Goal: Find specific page/section: Find specific page/section

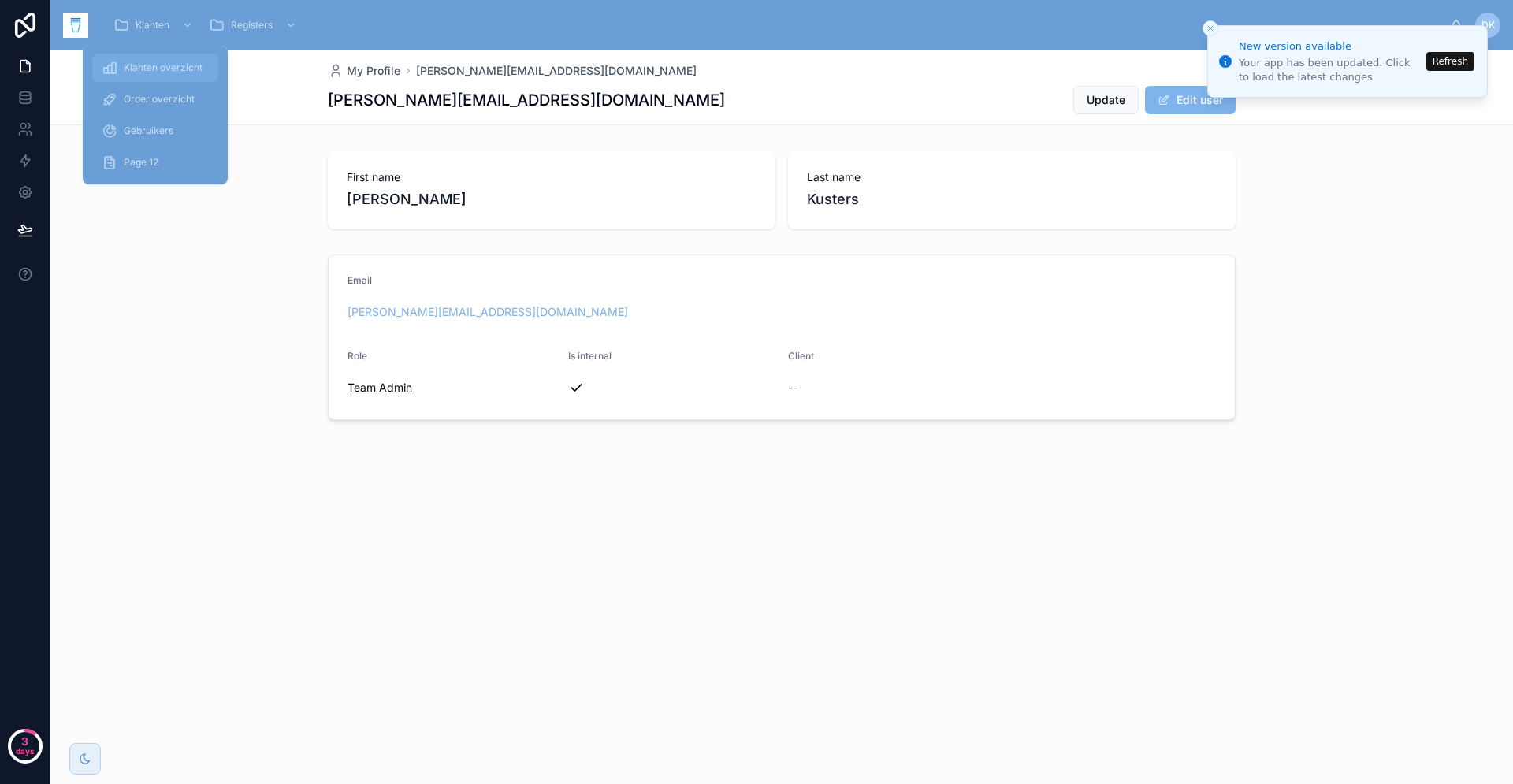
click at [159, 74] on div "Klanten overzicht" at bounding box center [155, 68] width 107 height 25
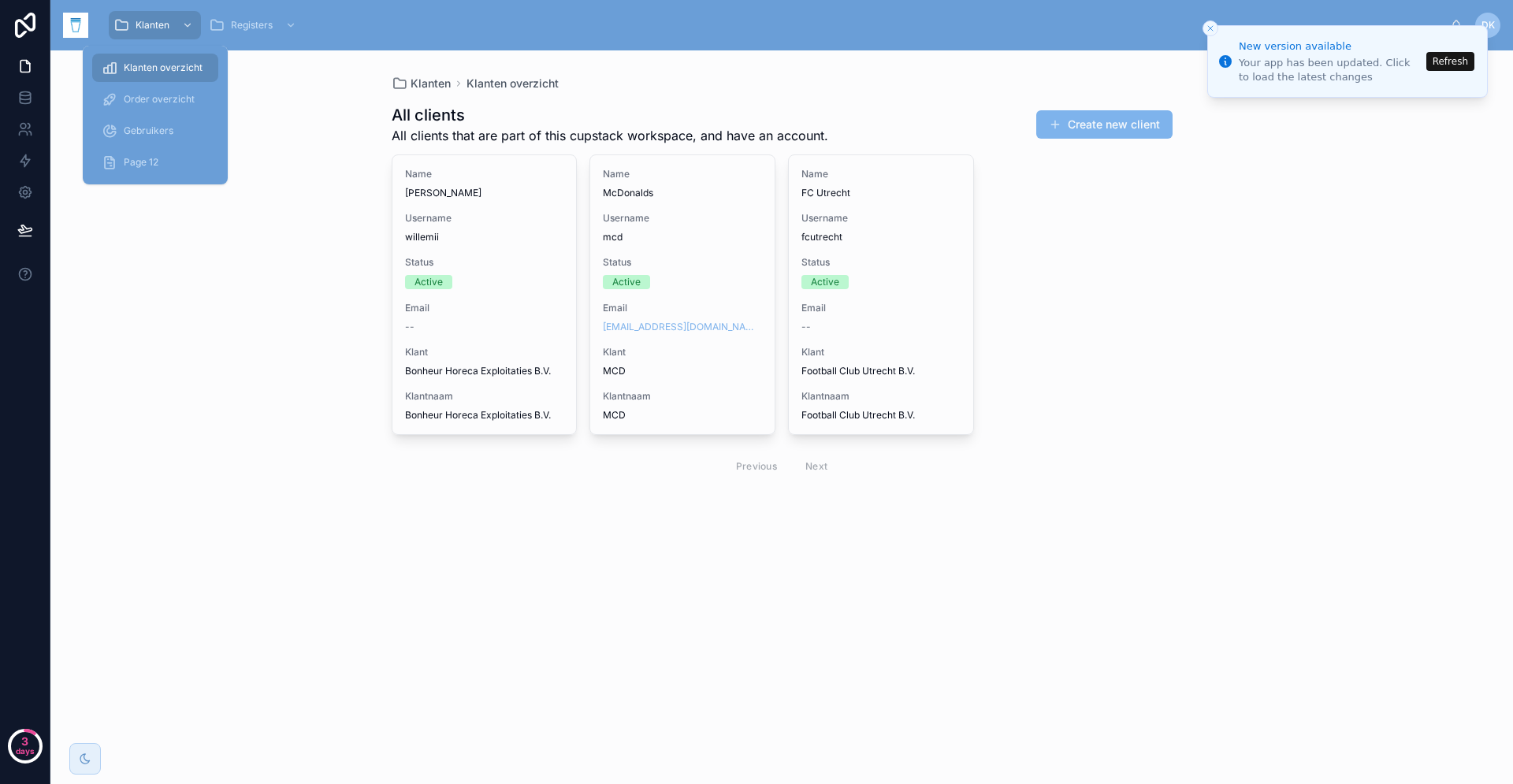
click at [252, 356] on div "Klanten Klanten overzicht All clients All clients that are part of this cupstac…" at bounding box center [781, 416] width 1463 height 733
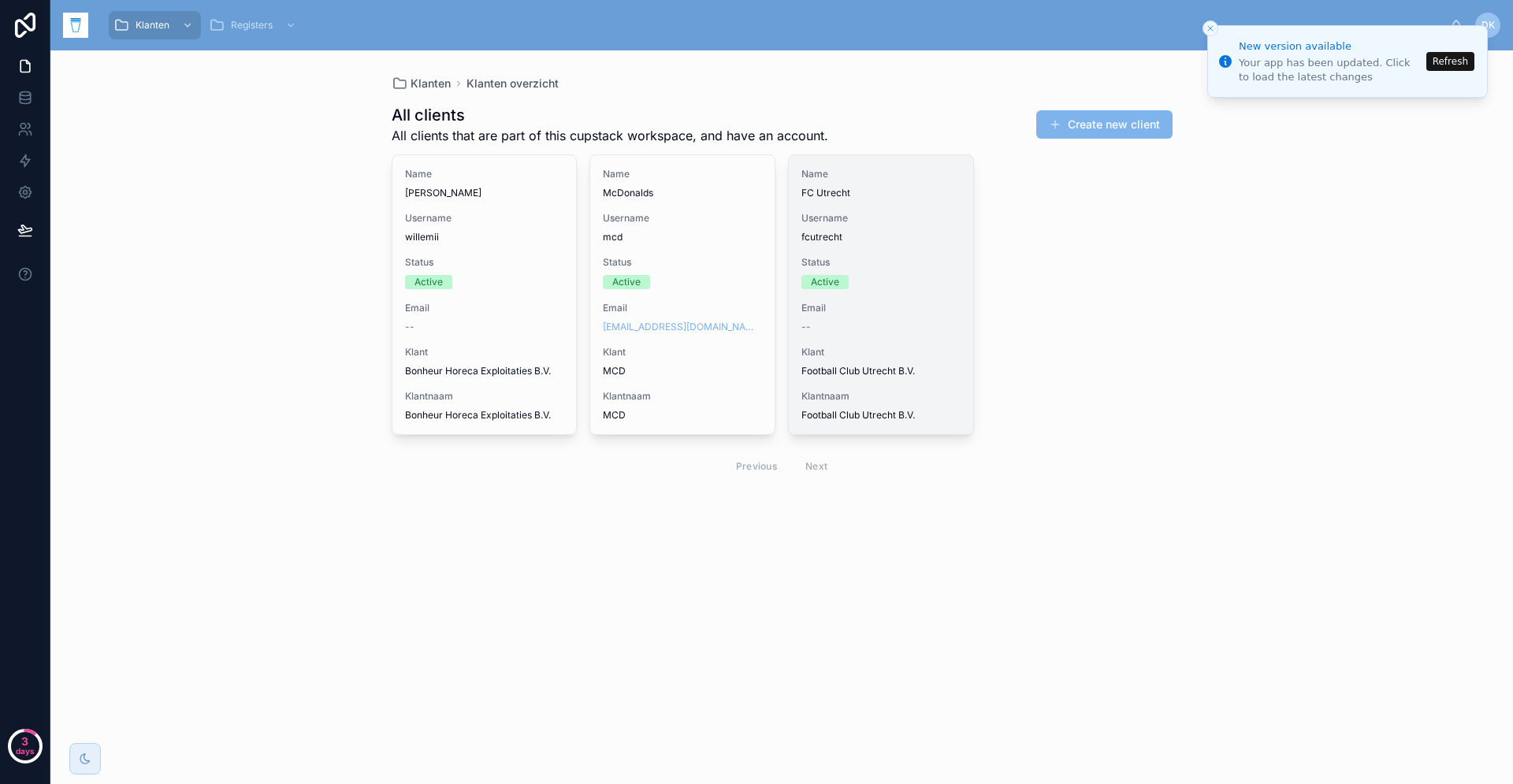
click at [913, 254] on div "Name FC Utrecht Username fcutrecht Status Active Email -- Klant Football Club U…" at bounding box center [880, 294] width 184 height 279
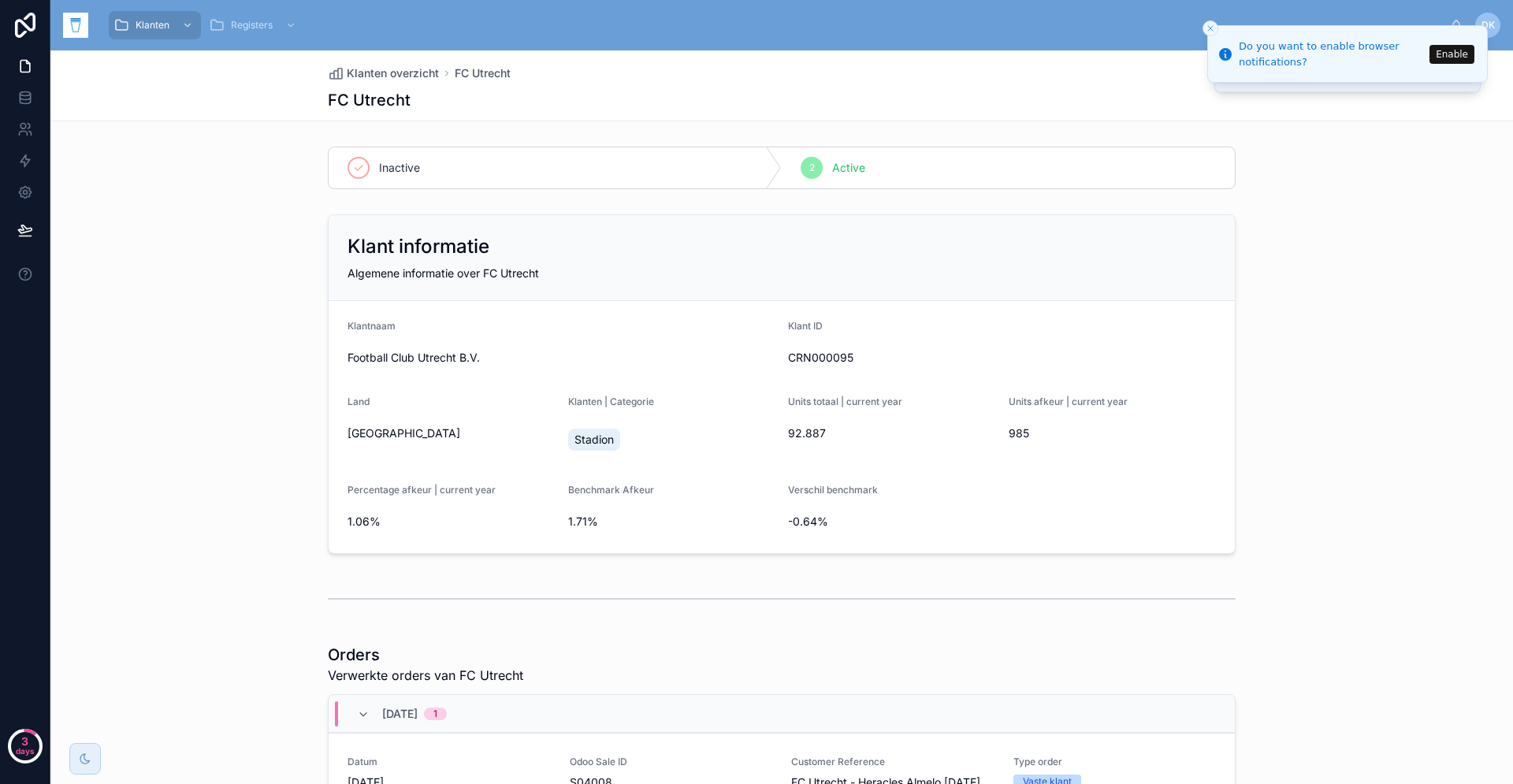
click at [1289, 306] on div "Klant informatie Algemene informatie over FC Utrecht Klantnaam Football Club Ut…" at bounding box center [781, 383] width 1463 height 352
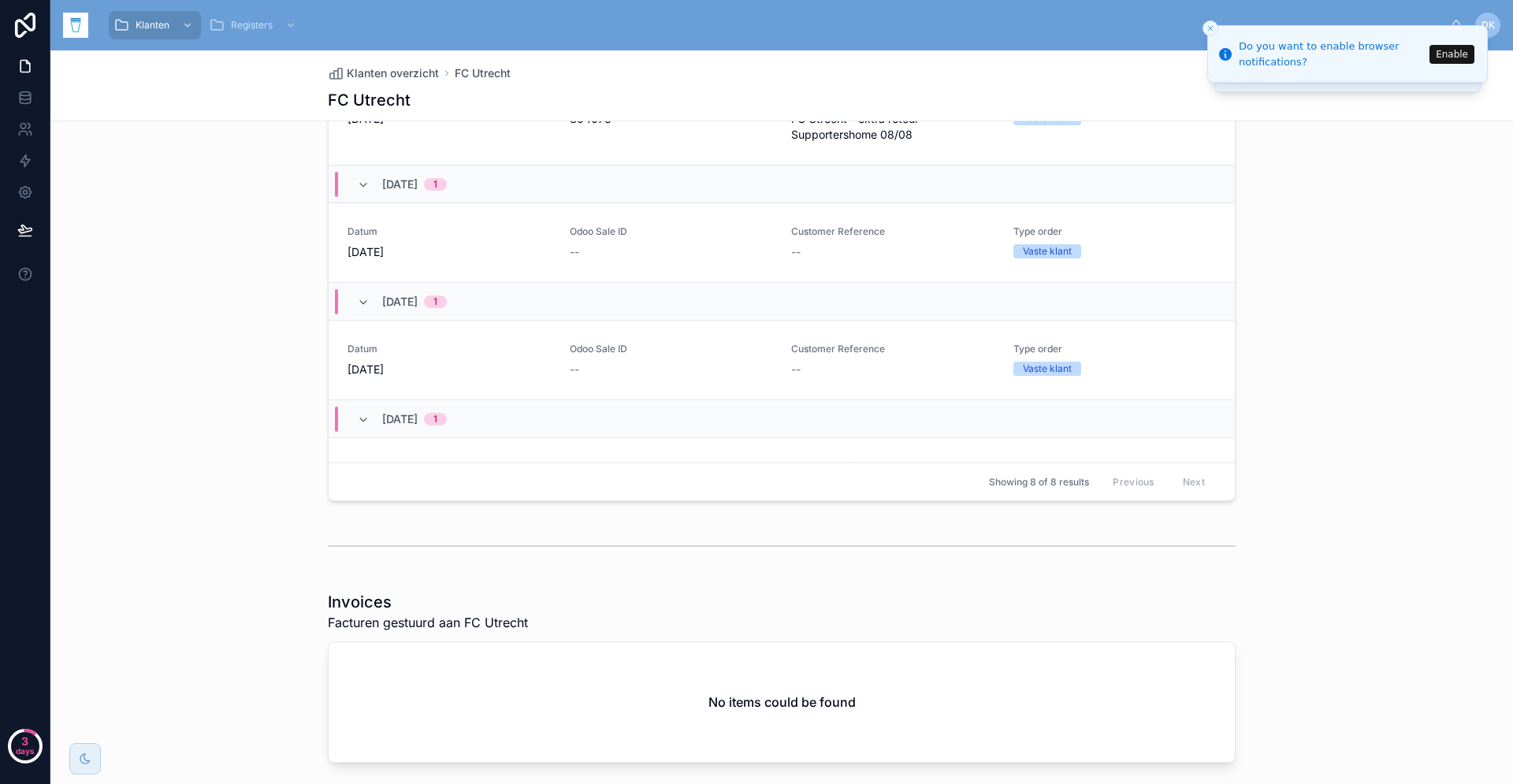
scroll to position [773, 0]
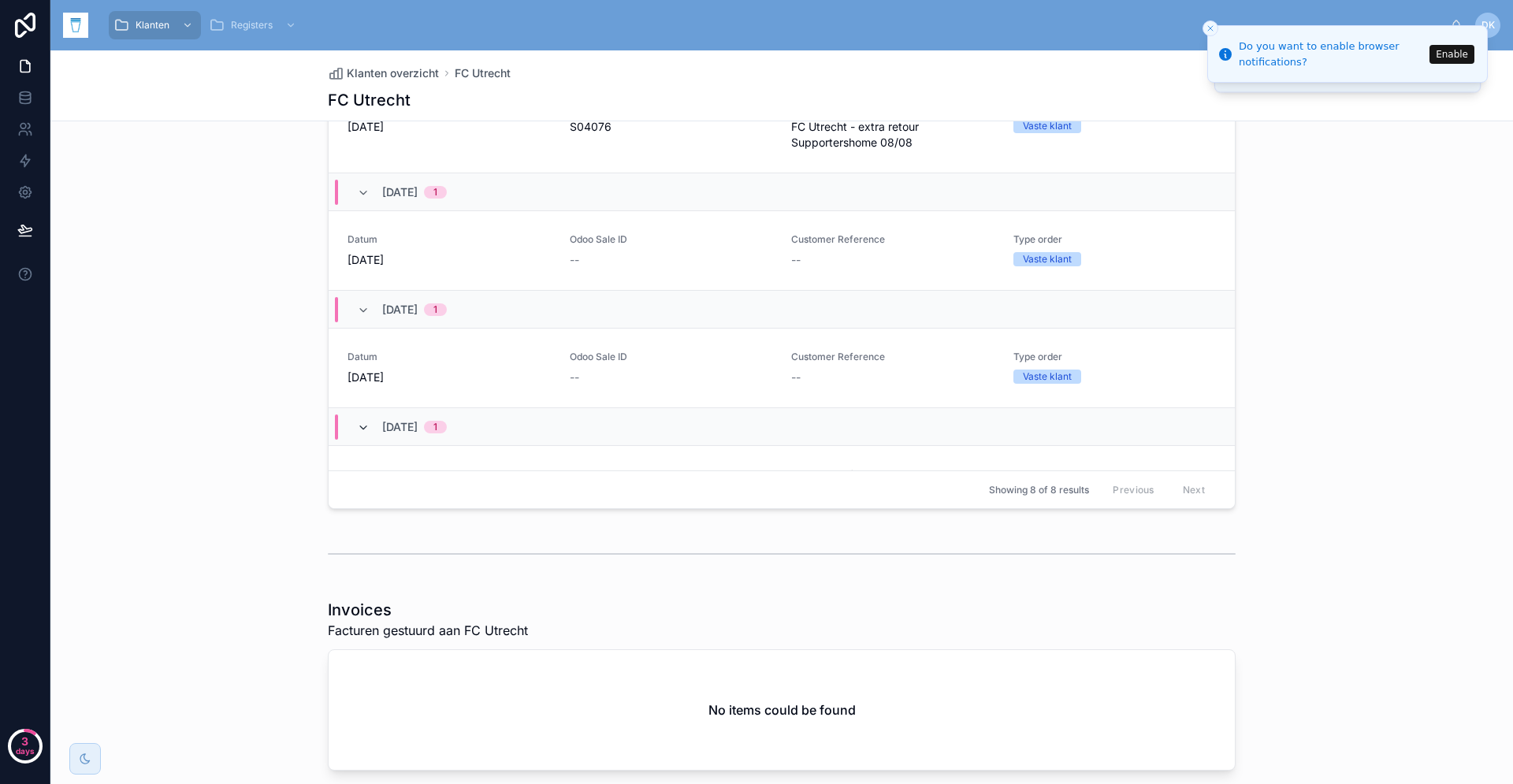
click at [363, 434] on icon at bounding box center [363, 427] width 13 height 13
click at [364, 434] on icon at bounding box center [363, 427] width 13 height 13
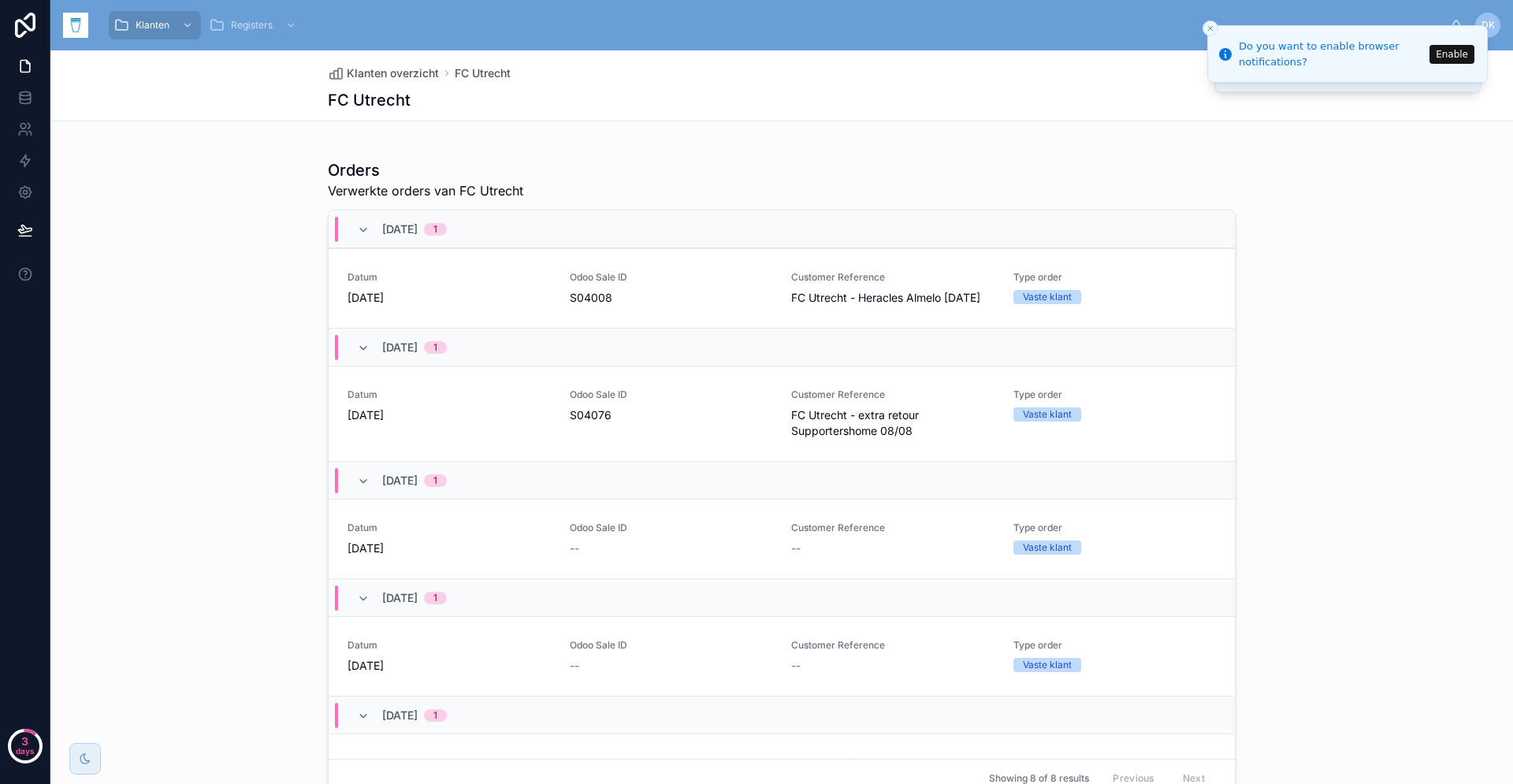
scroll to position [481, 0]
click at [365, 232] on icon at bounding box center [363, 233] width 13 height 13
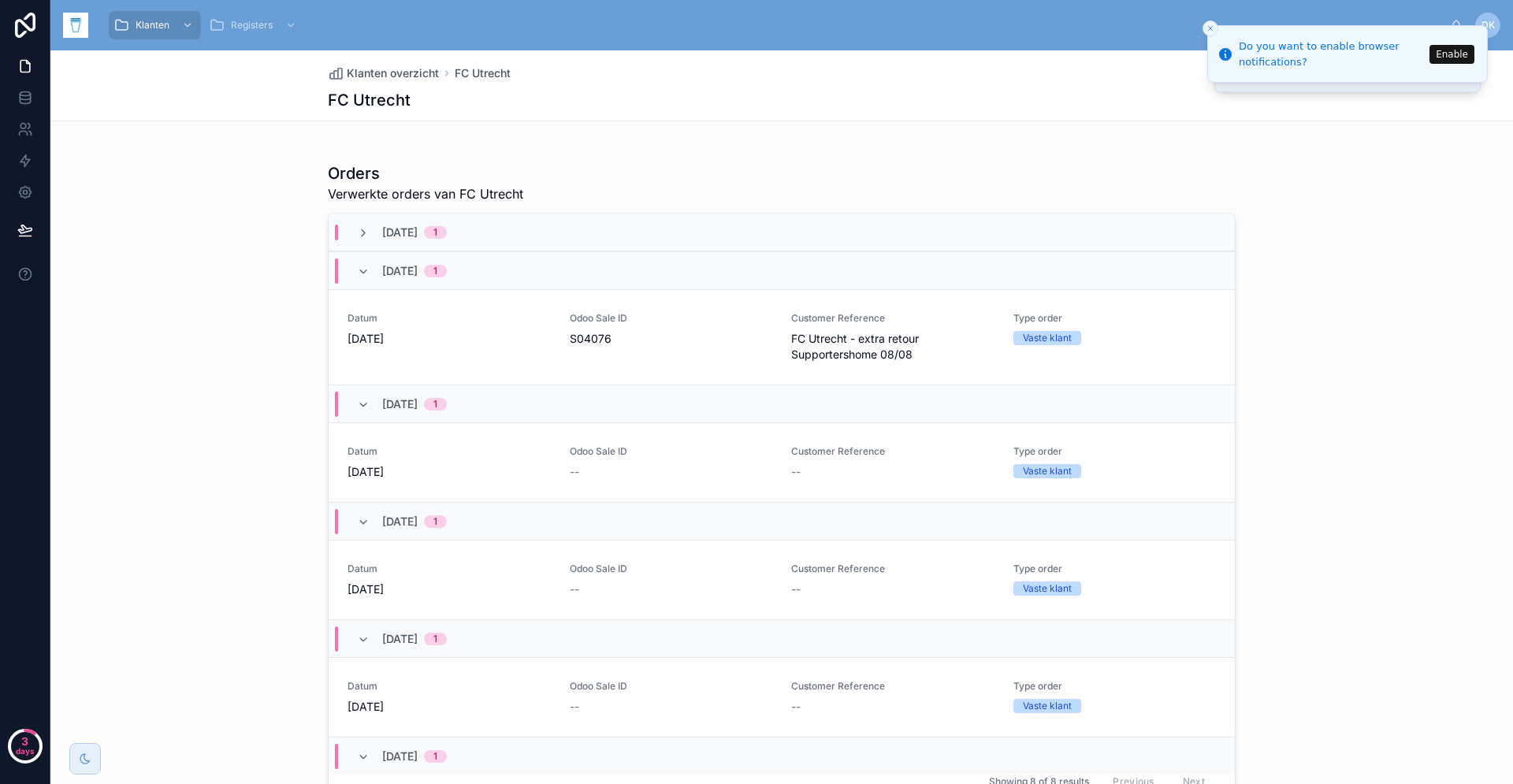
click at [365, 232] on icon at bounding box center [363, 233] width 13 height 13
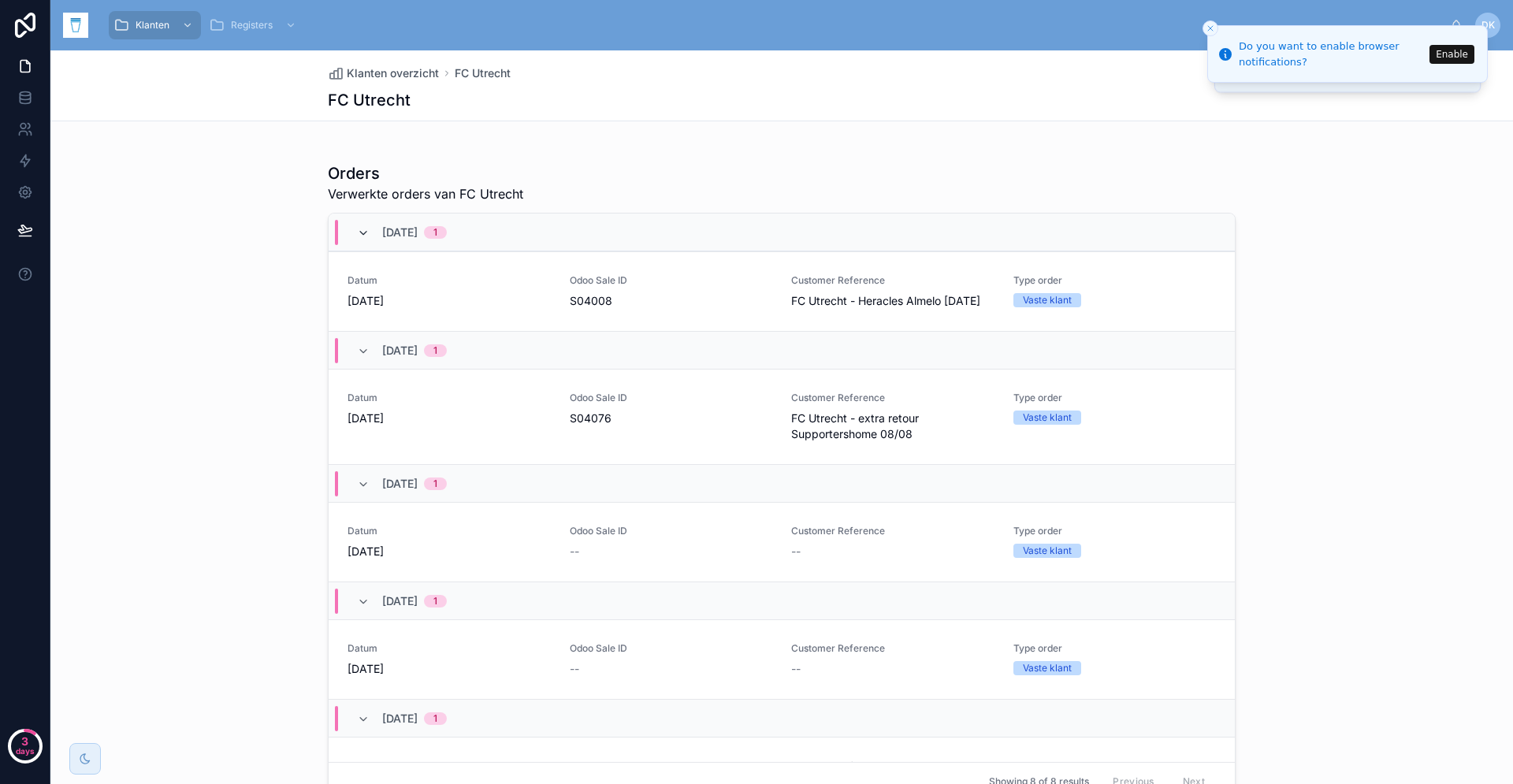
click at [368, 234] on icon at bounding box center [363, 233] width 13 height 13
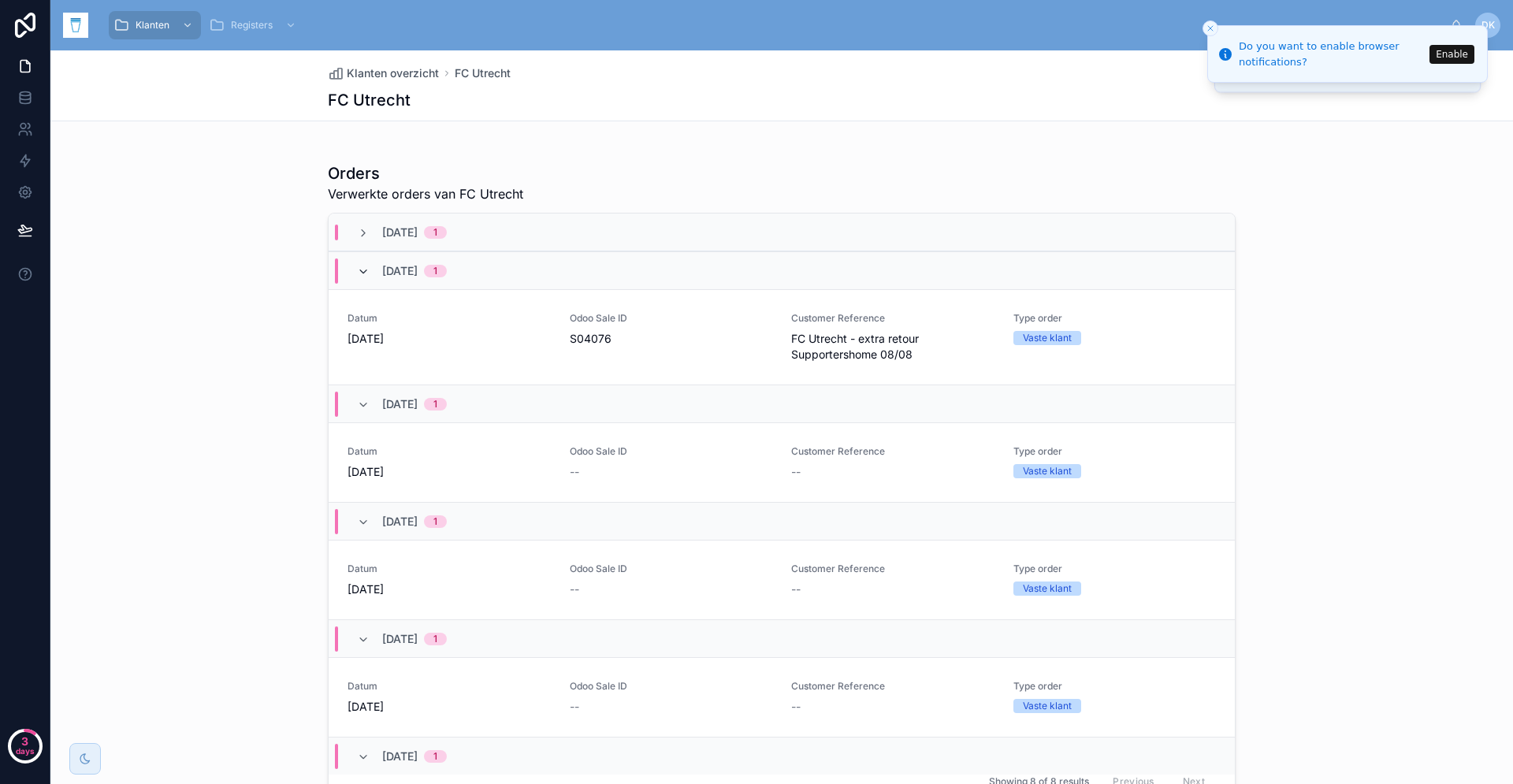
click at [363, 272] on icon at bounding box center [363, 271] width 13 height 13
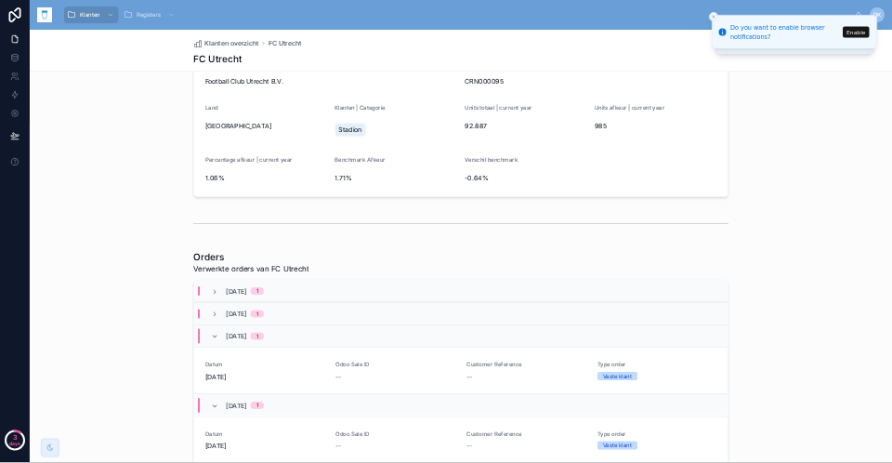
scroll to position [0, 0]
